Goal: Navigation & Orientation: Find specific page/section

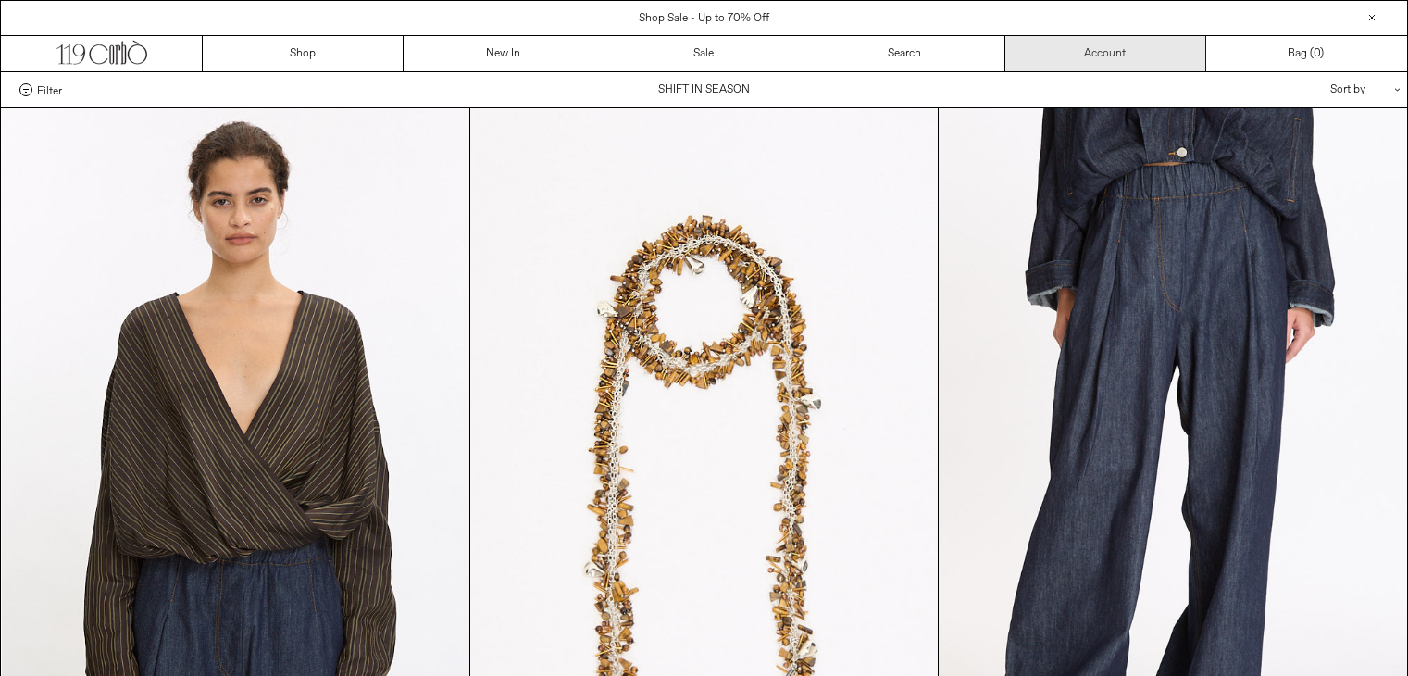
click at [1049, 61] on link "Account" at bounding box center [1105, 53] width 201 height 35
